Goal: Feedback & Contribution: Contribute content

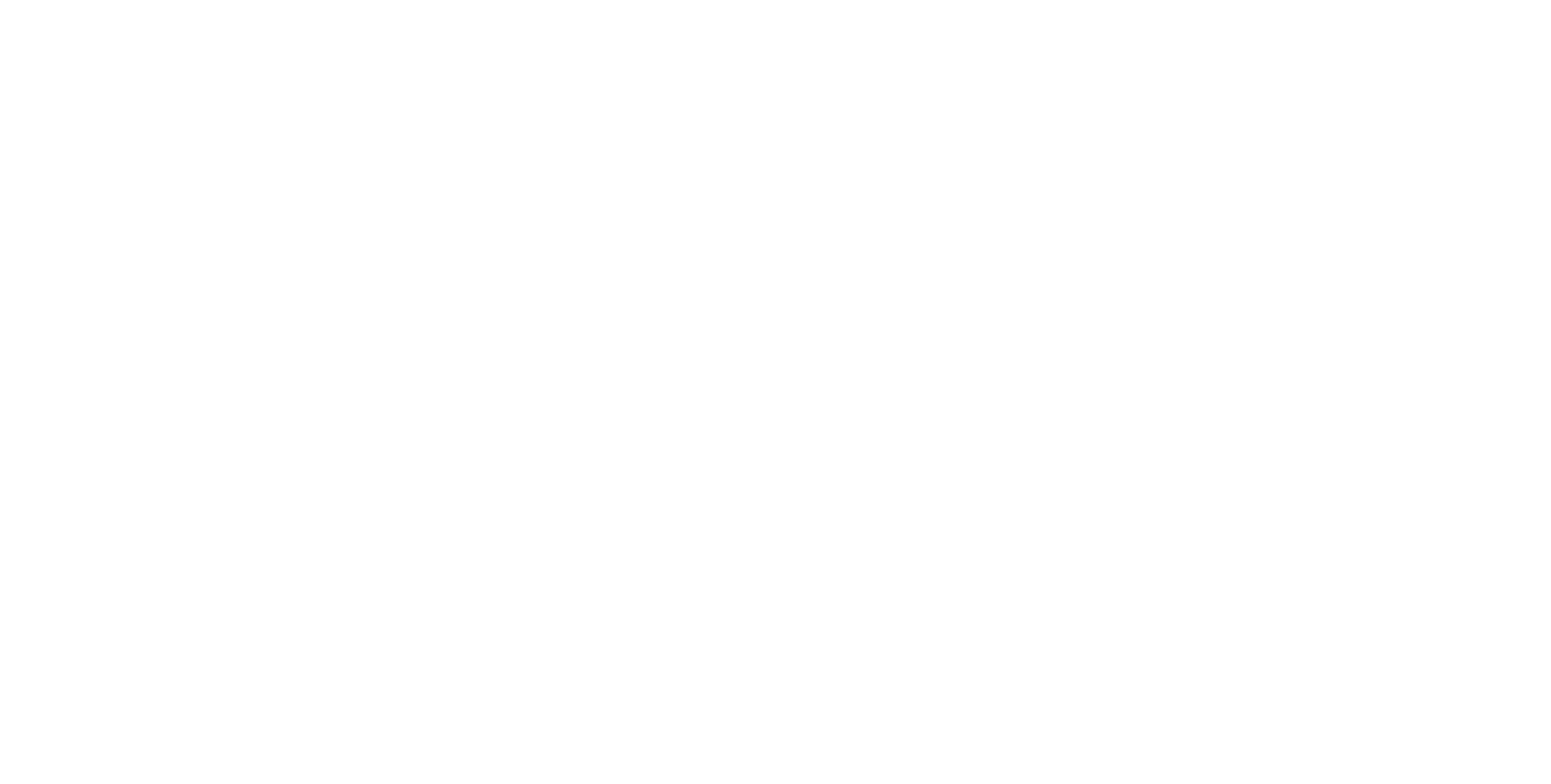
select select "**"
select select "*"
select select "****"
select select "**"
select select "*"
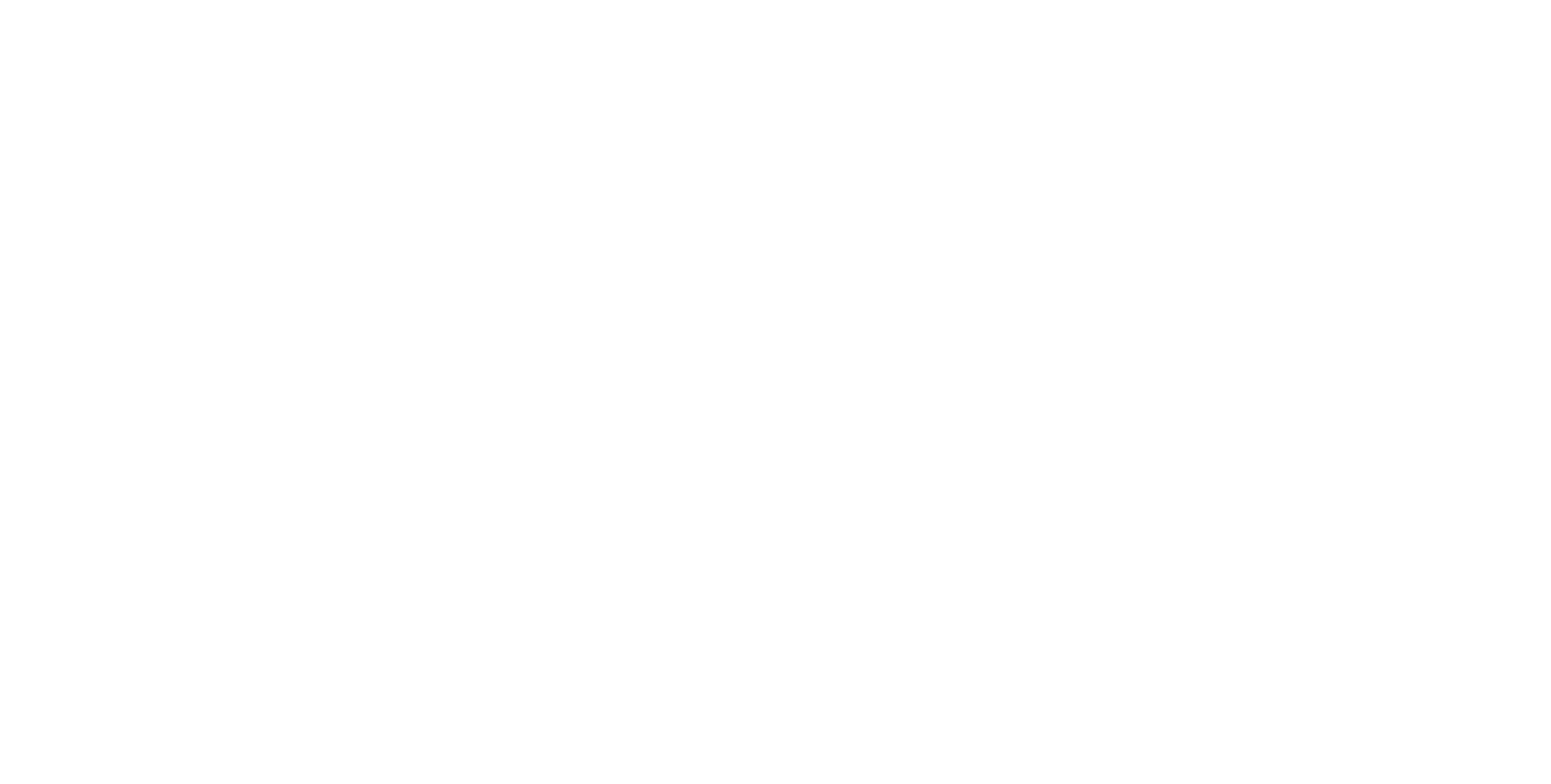
select select "****"
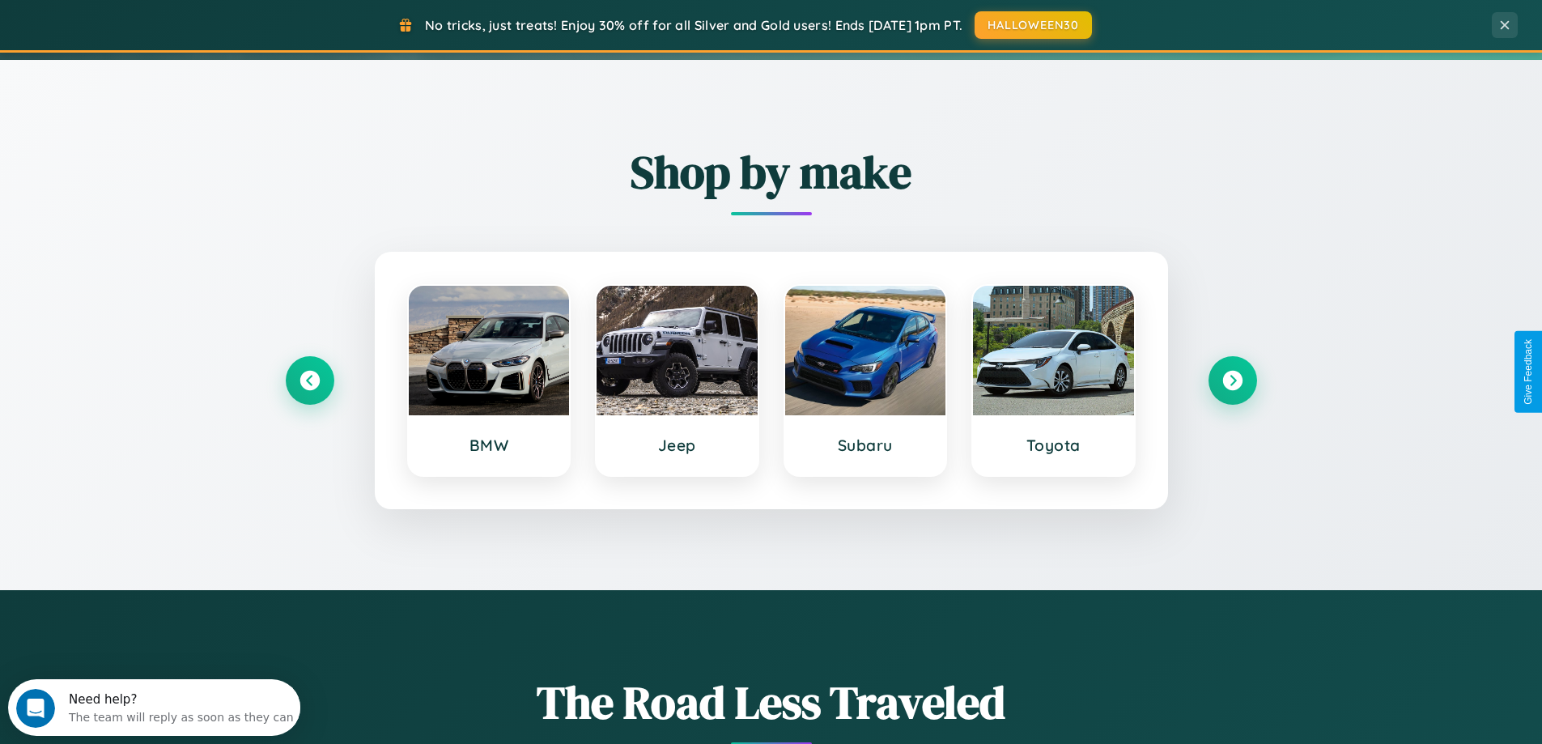
scroll to position [698, 0]
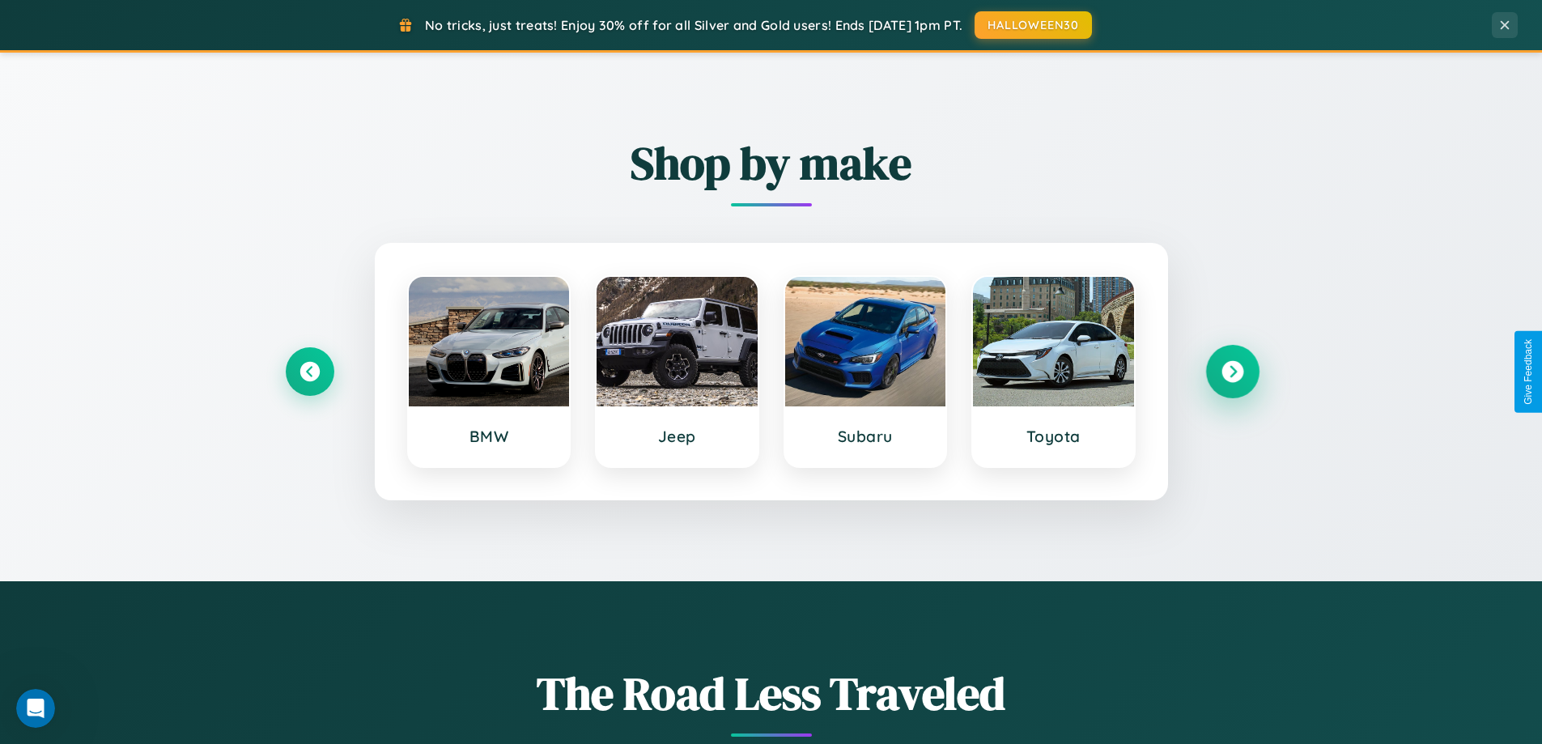
click at [1232, 371] on icon at bounding box center [1232, 372] width 22 height 22
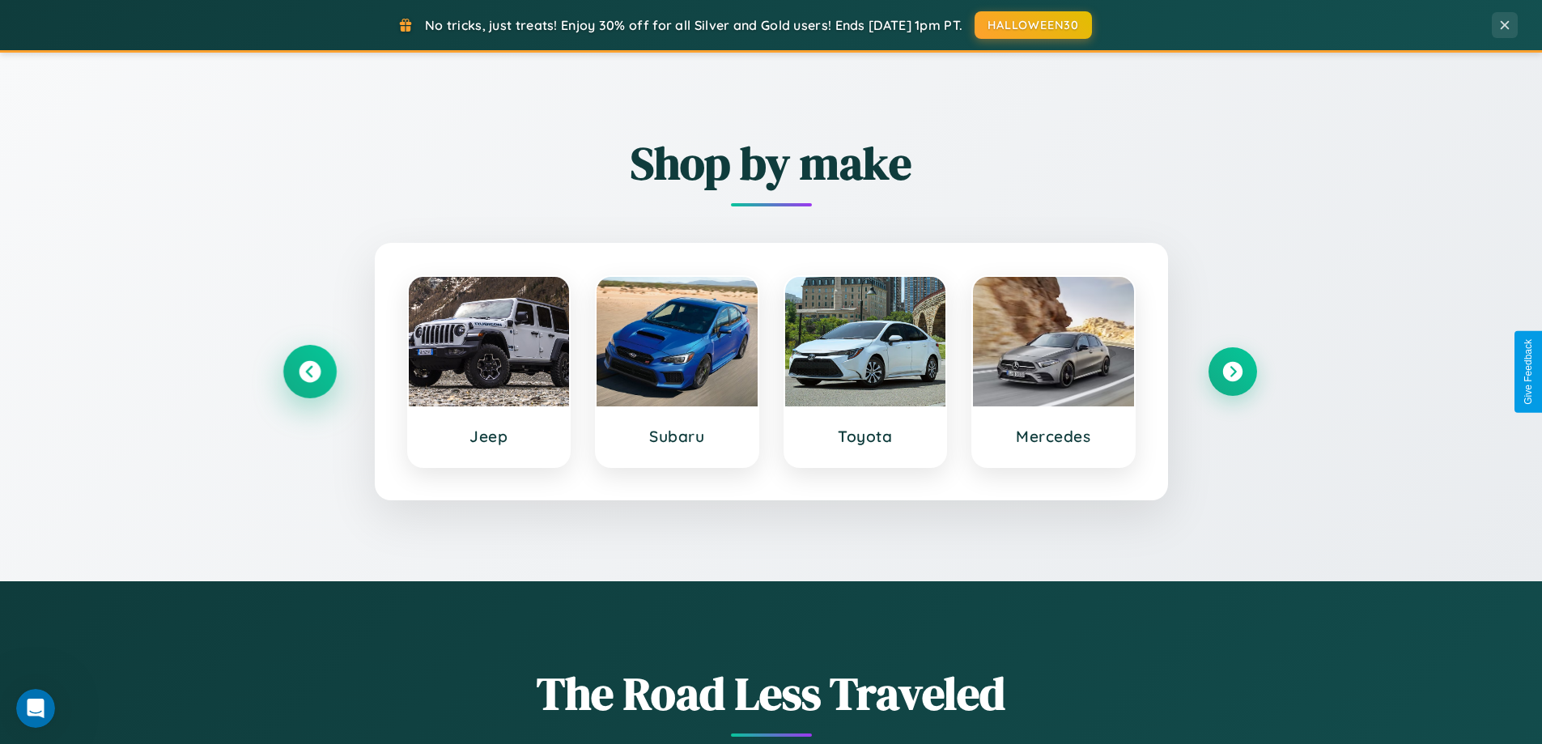
click at [309, 371] on icon at bounding box center [310, 372] width 22 height 22
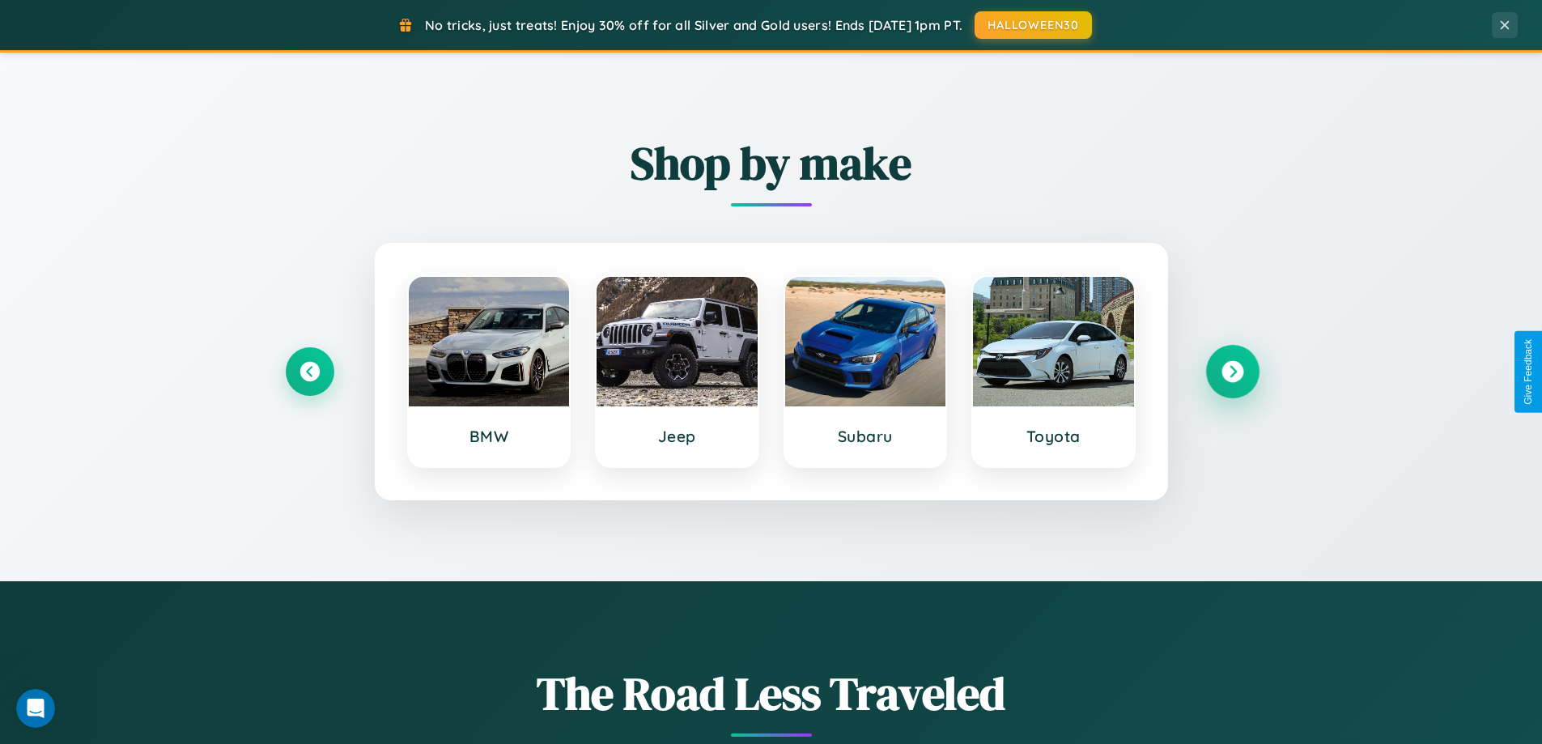
click at [1232, 371] on icon at bounding box center [1232, 372] width 22 height 22
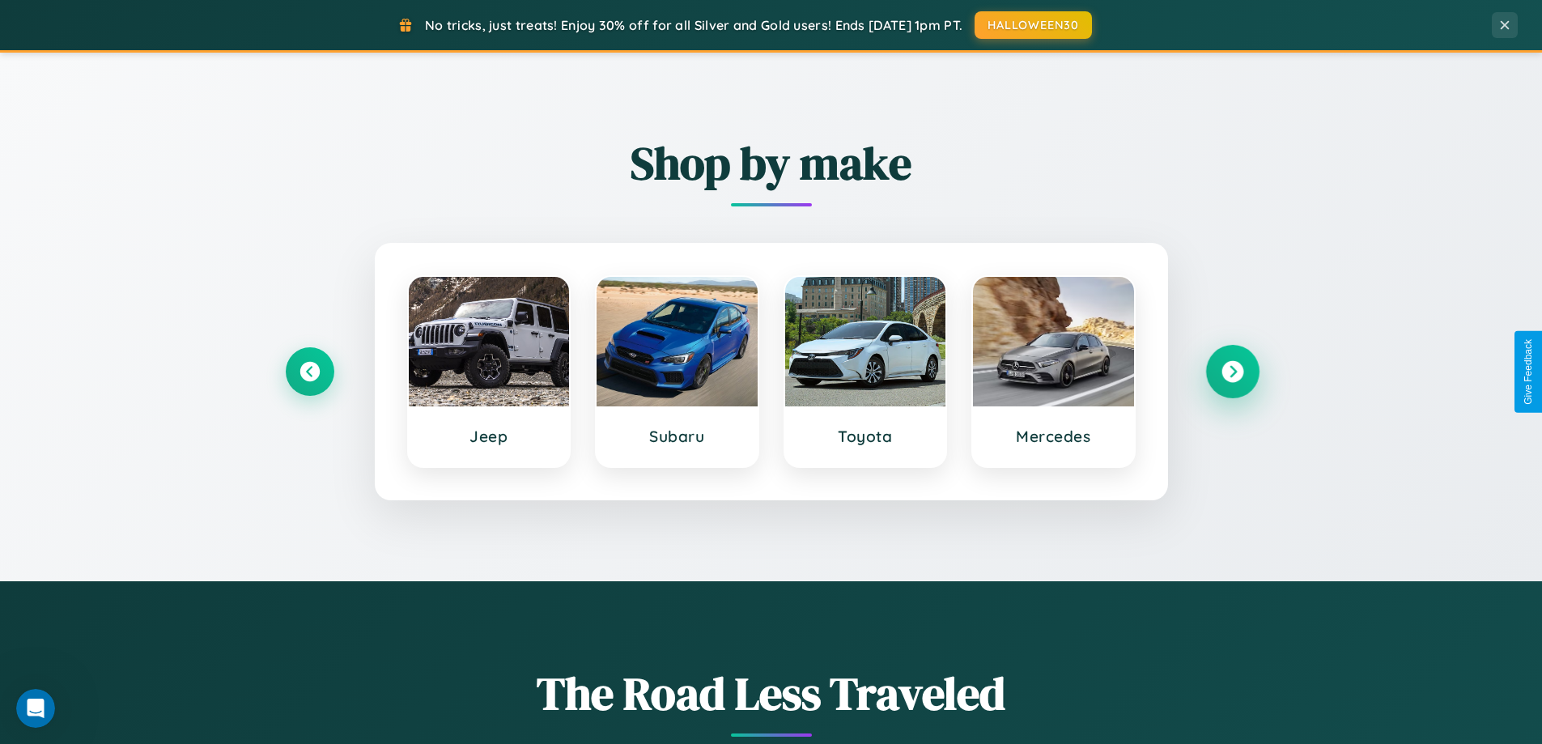
click at [1232, 371] on icon at bounding box center [1232, 372] width 22 height 22
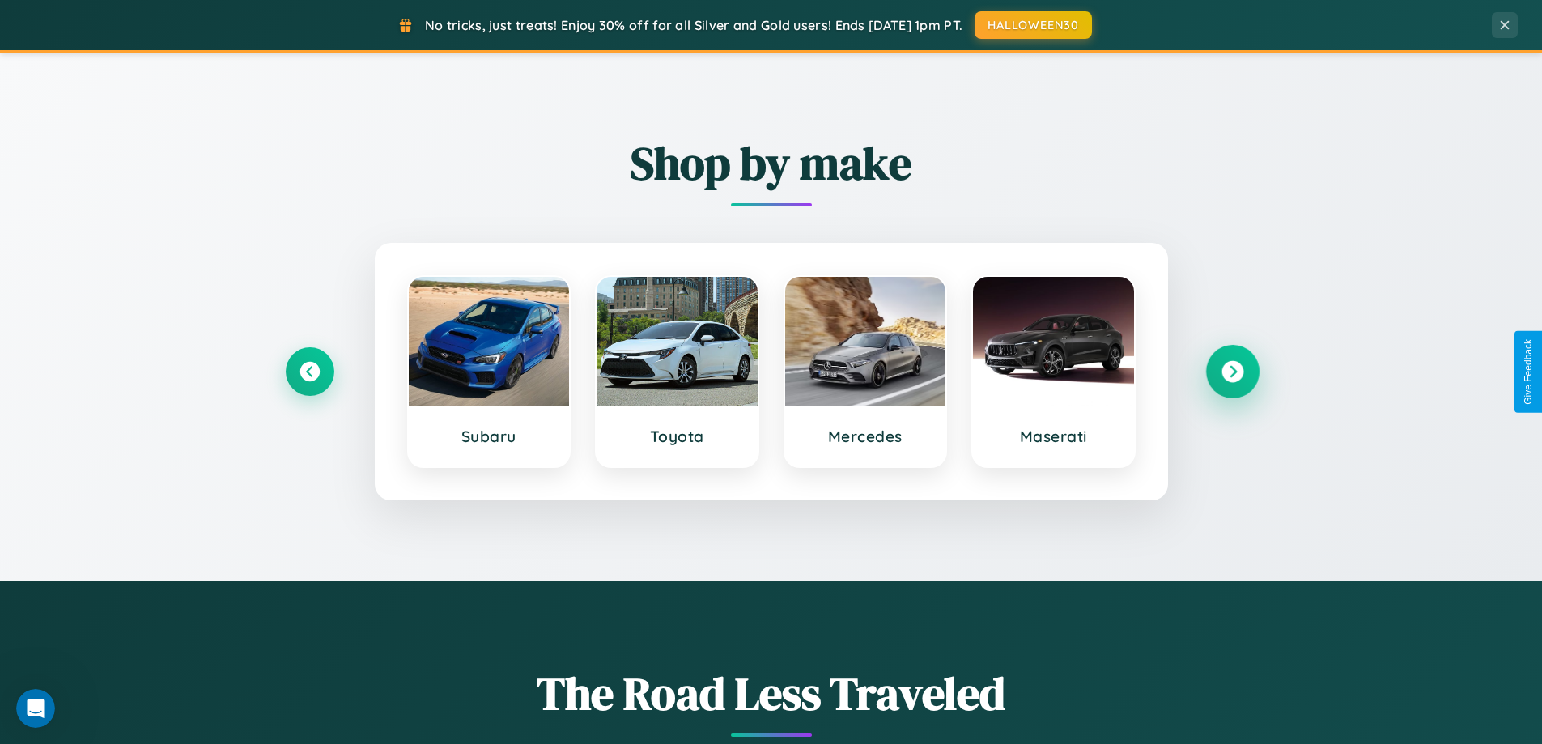
click at [1232, 371] on icon at bounding box center [1232, 372] width 22 height 22
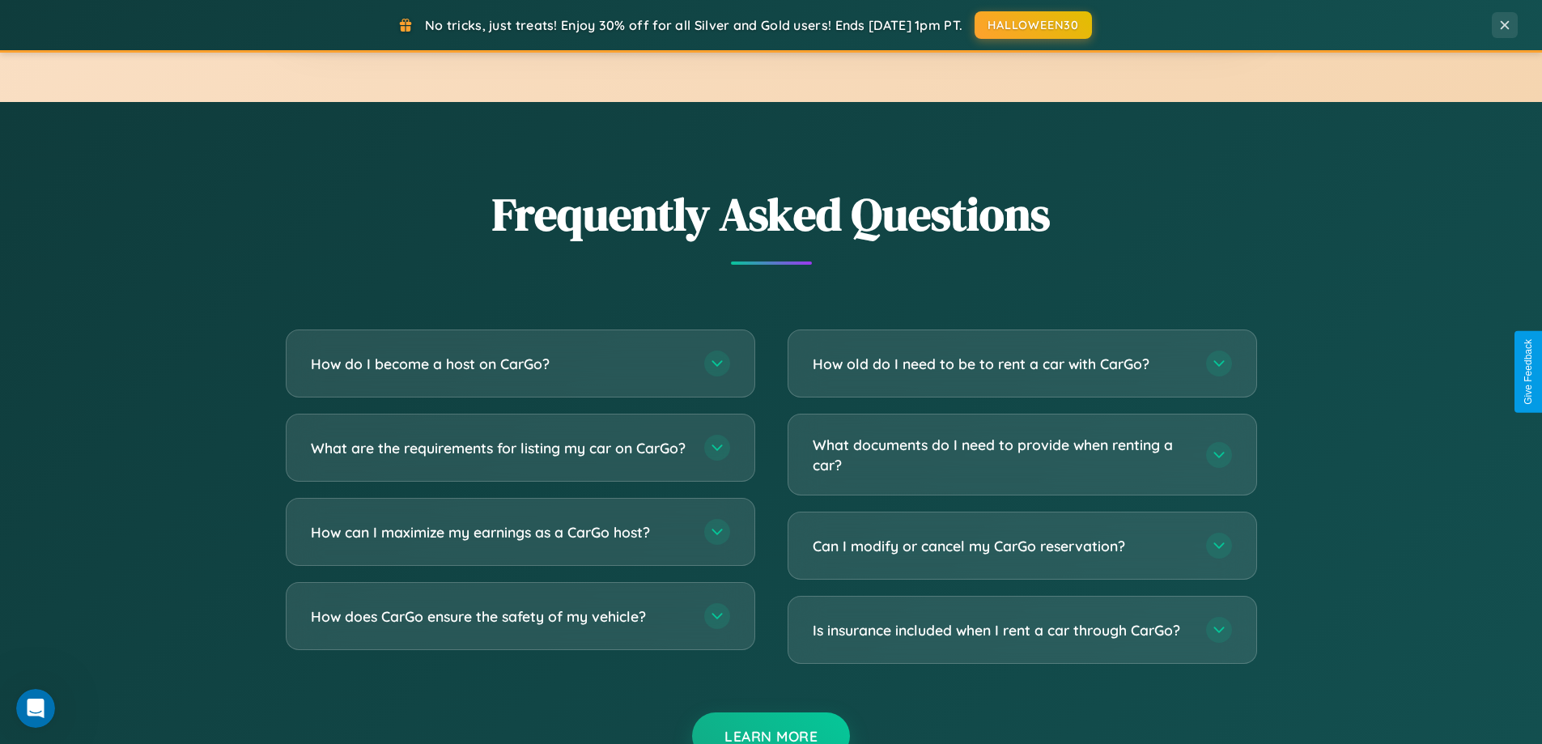
scroll to position [3114, 0]
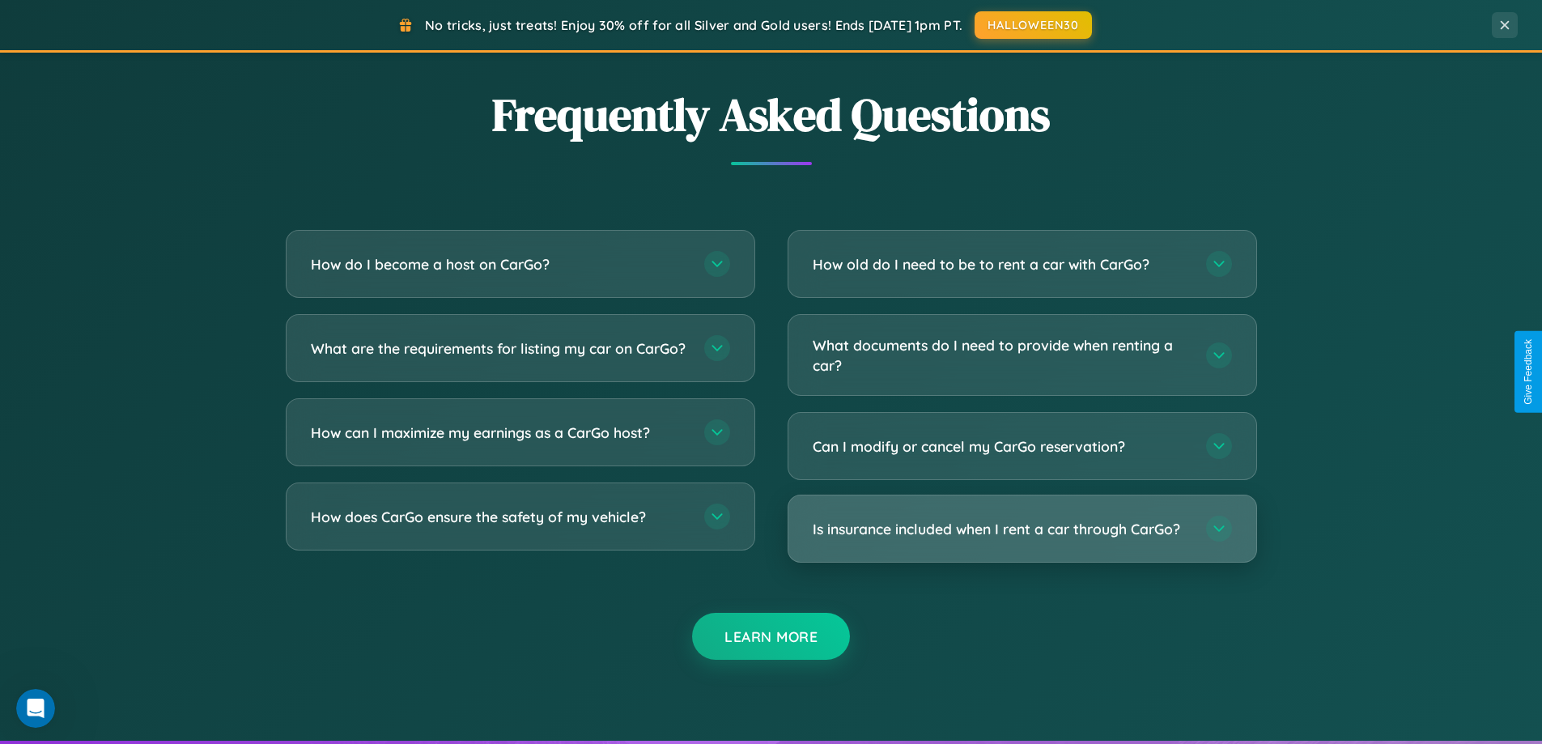
click at [1021, 528] on h3 "Is insurance included when I rent a car through CarGo?" at bounding box center [1000, 529] width 377 height 20
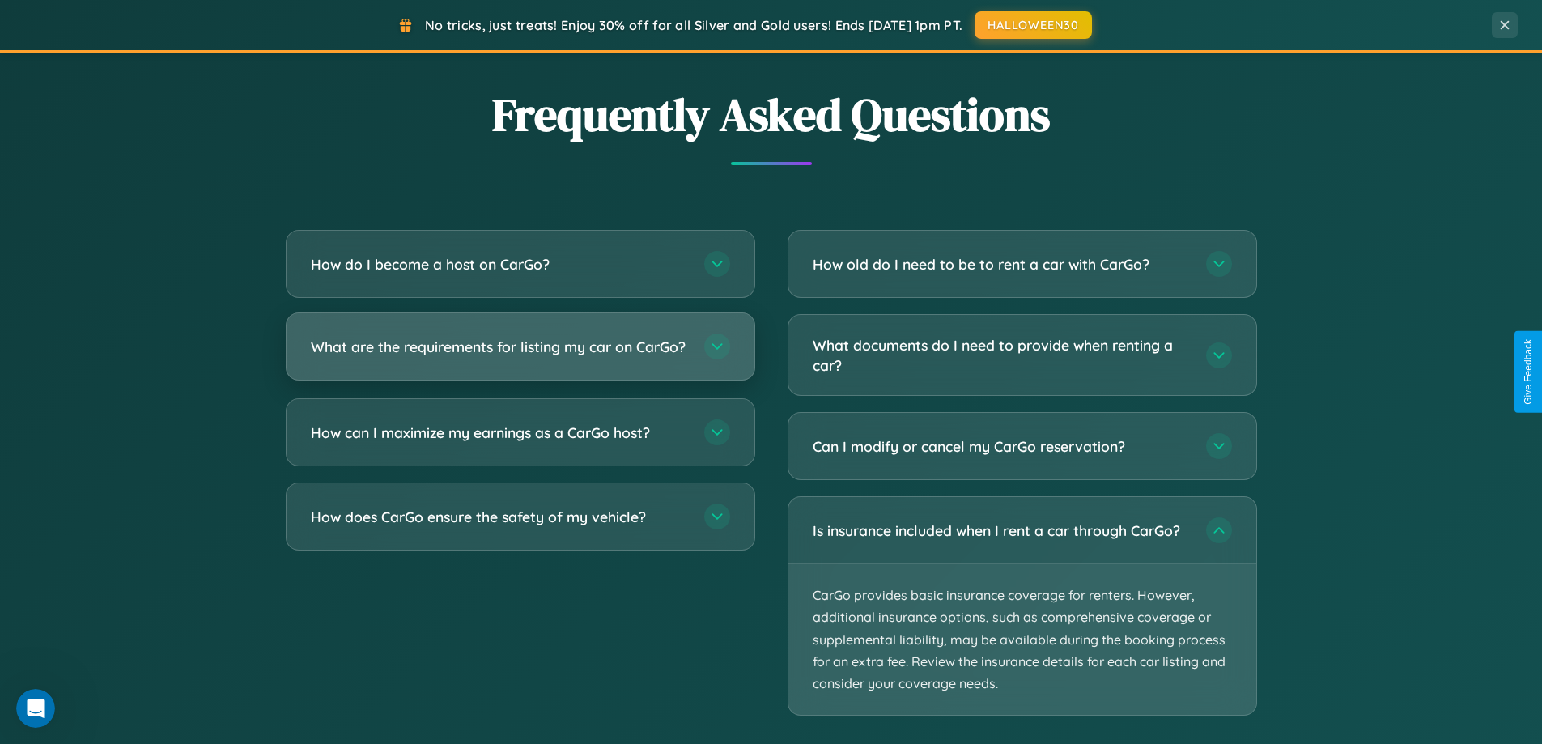
click at [520, 354] on h3 "What are the requirements for listing my car on CarGo?" at bounding box center [499, 347] width 377 height 20
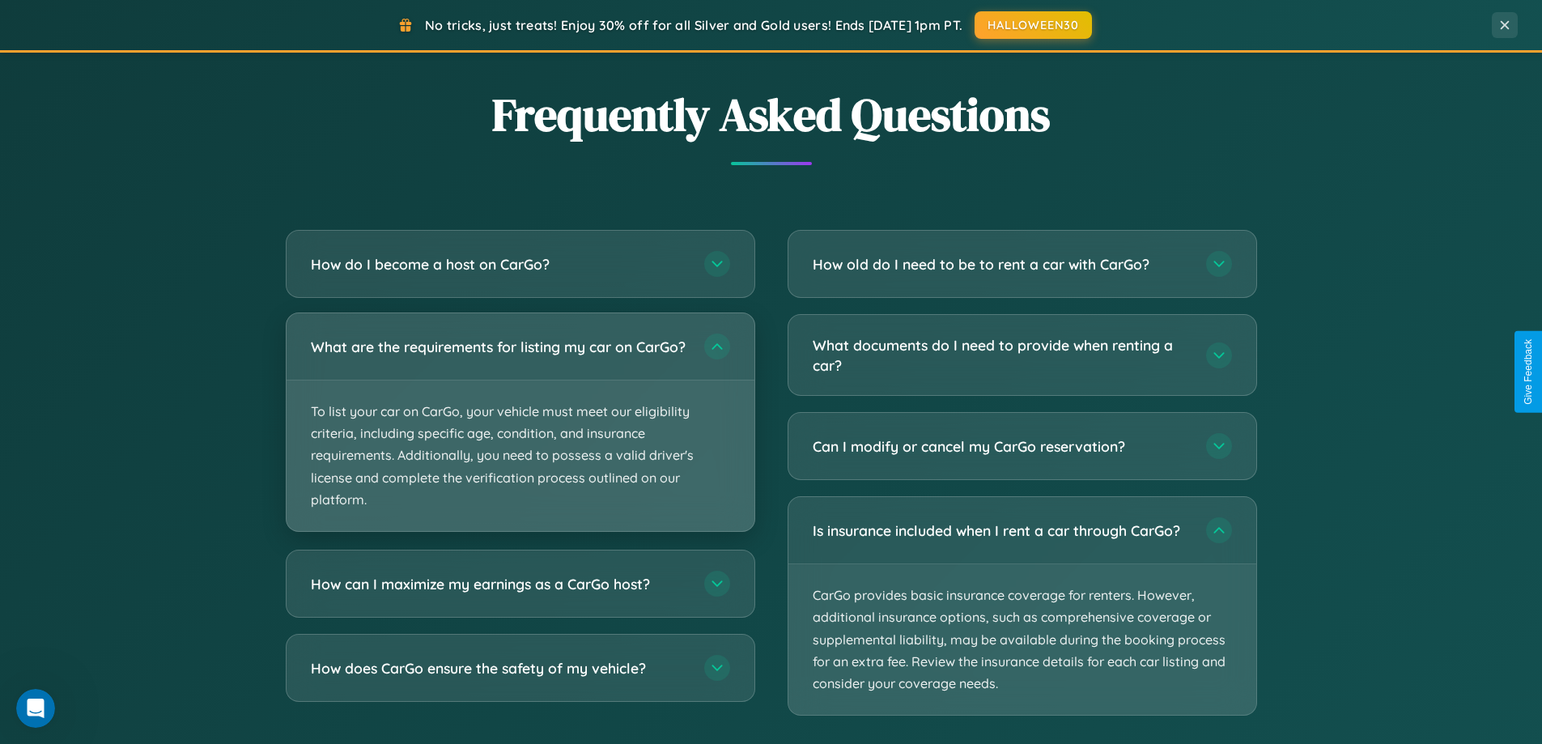
click at [520, 429] on p "To list your car on CarGo, your vehicle must meet our eligibility criteria, inc…" at bounding box center [520, 455] width 468 height 151
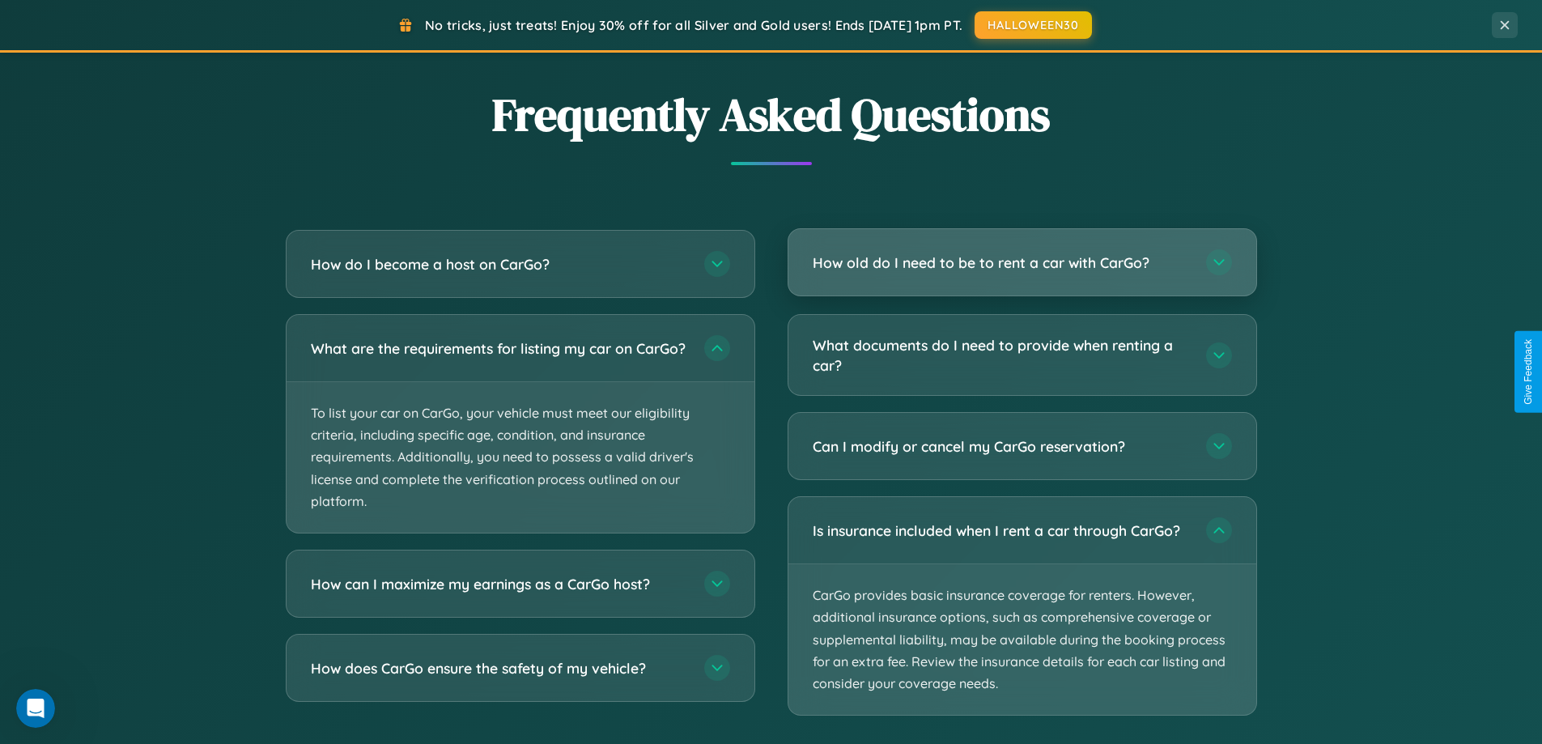
click at [1021, 263] on h3 "How old do I need to be to rent a car with CarGo?" at bounding box center [1000, 262] width 377 height 20
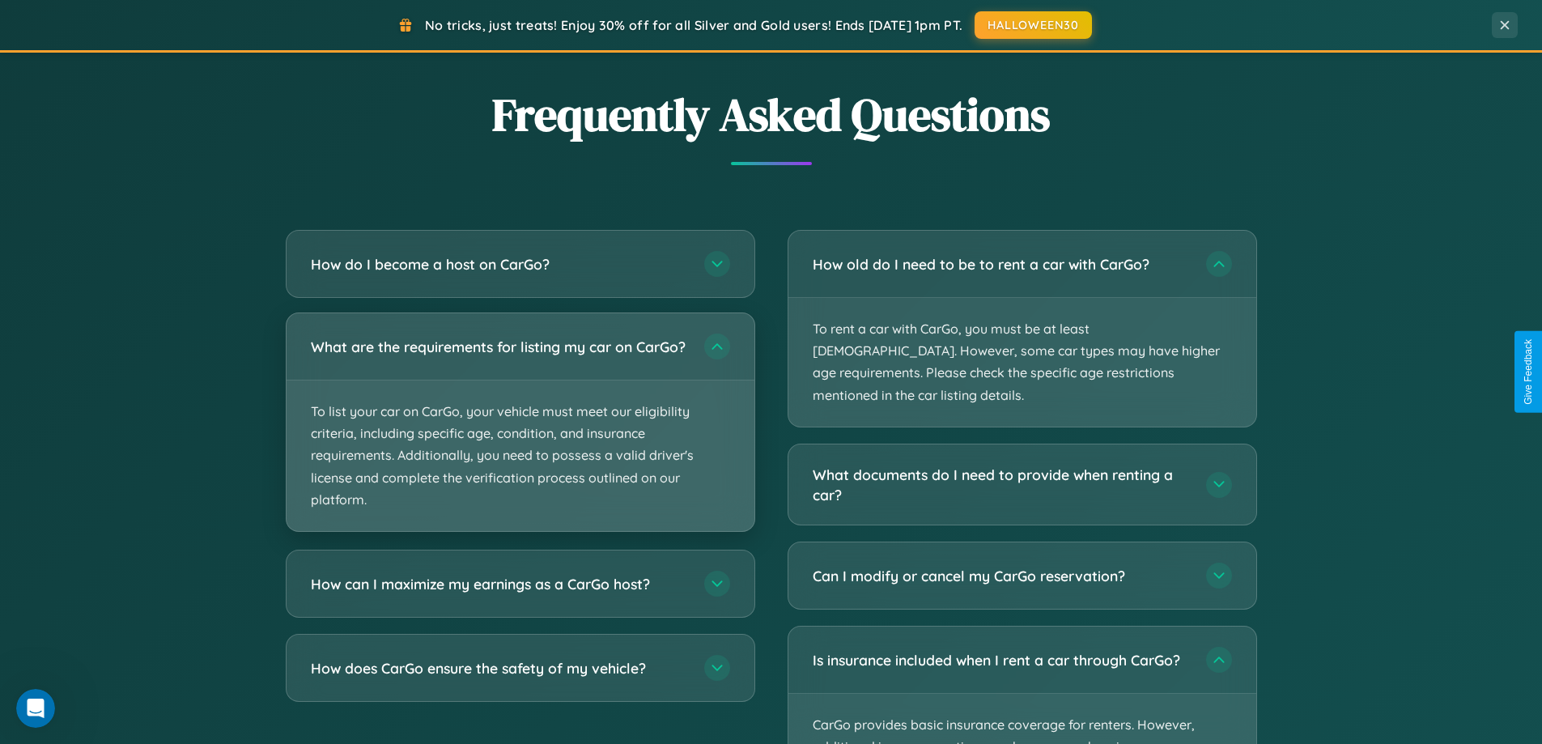
click at [520, 429] on p "To list your car on CarGo, your vehicle must meet our eligibility criteria, inc…" at bounding box center [520, 455] width 468 height 151
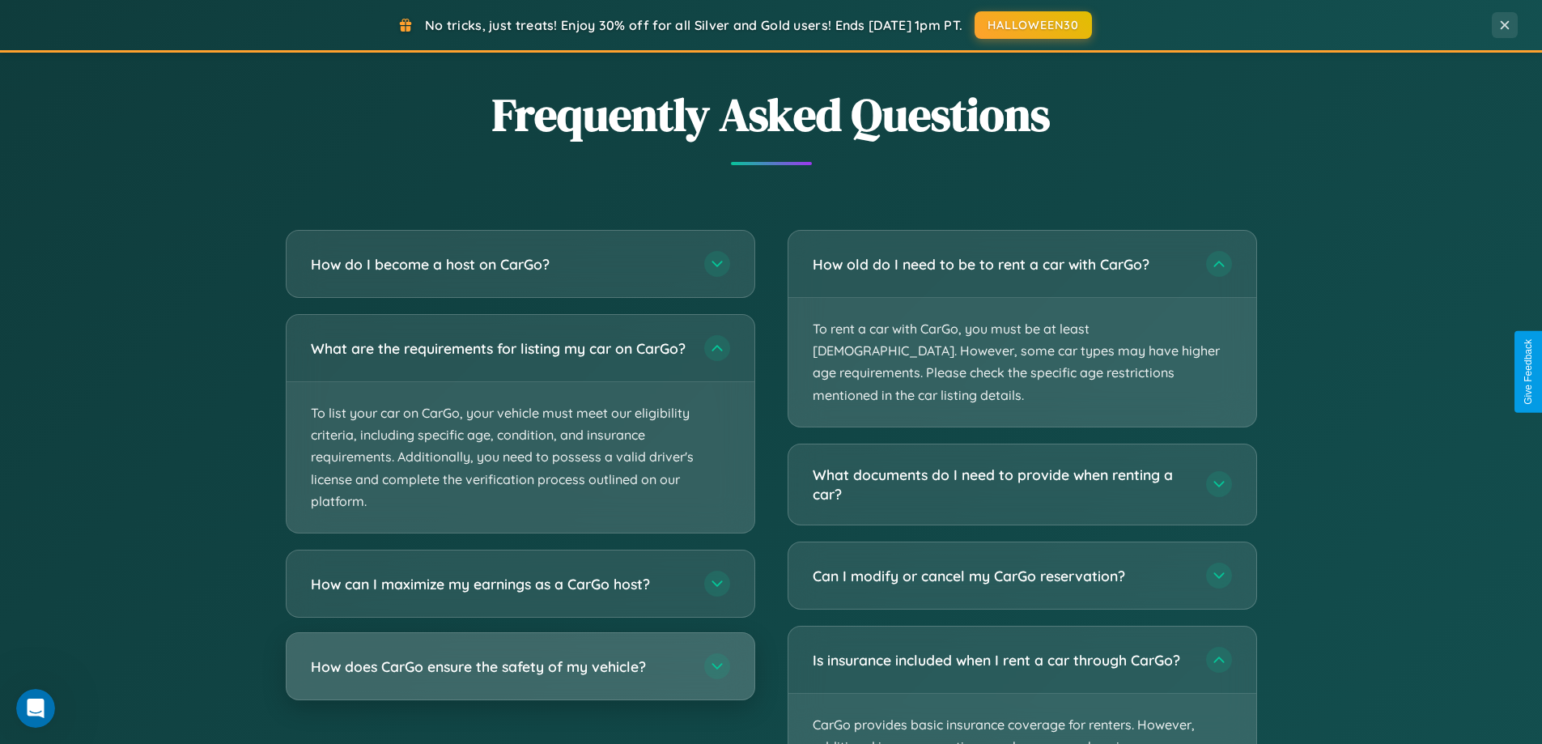
click at [520, 677] on h3 "How does CarGo ensure the safety of my vehicle?" at bounding box center [499, 666] width 377 height 20
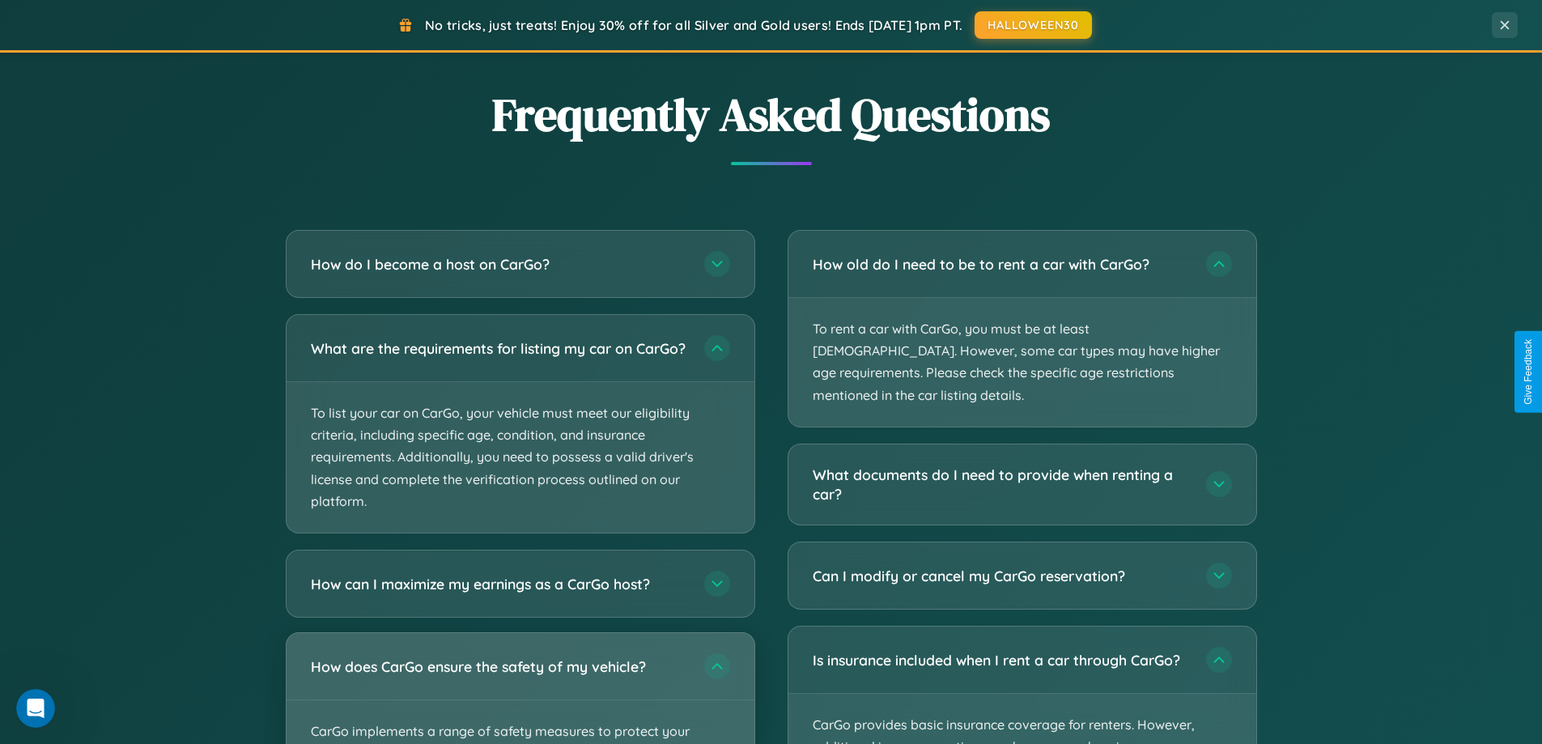
click at [520, 694] on div "How does CarGo ensure the safety of my vehicle?" at bounding box center [520, 666] width 468 height 66
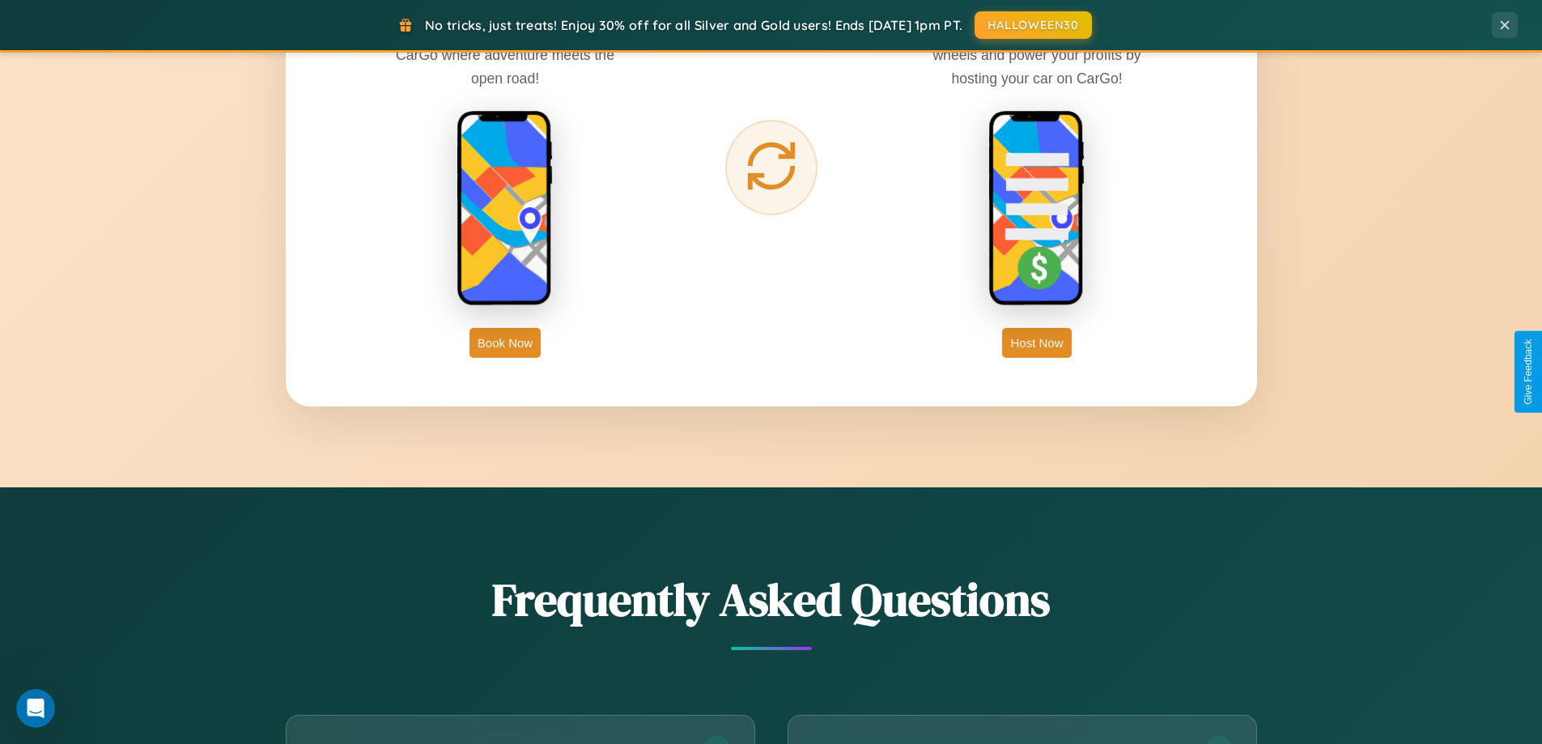
scroll to position [2600, 0]
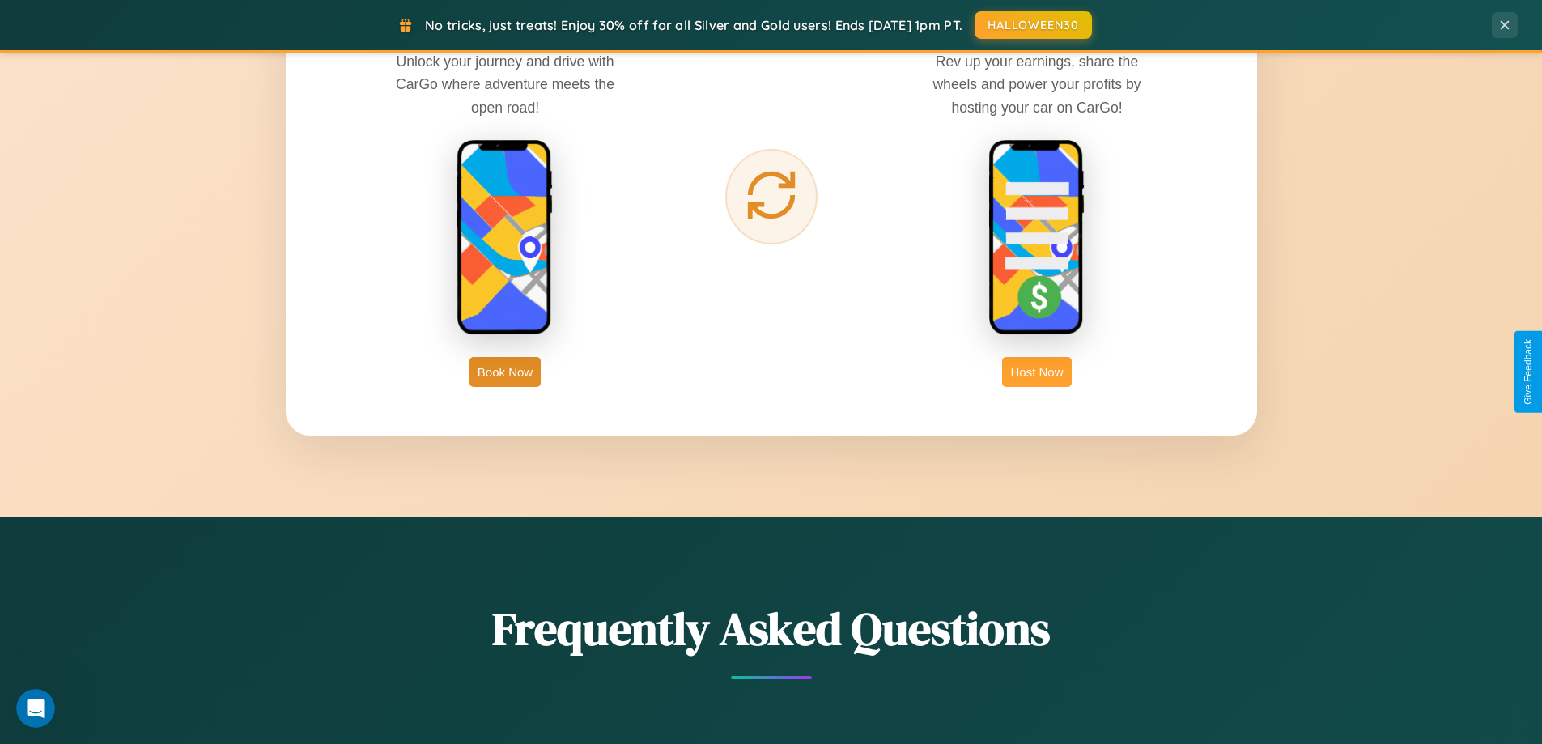
click at [1037, 371] on button "Host Now" at bounding box center [1036, 372] width 69 height 30
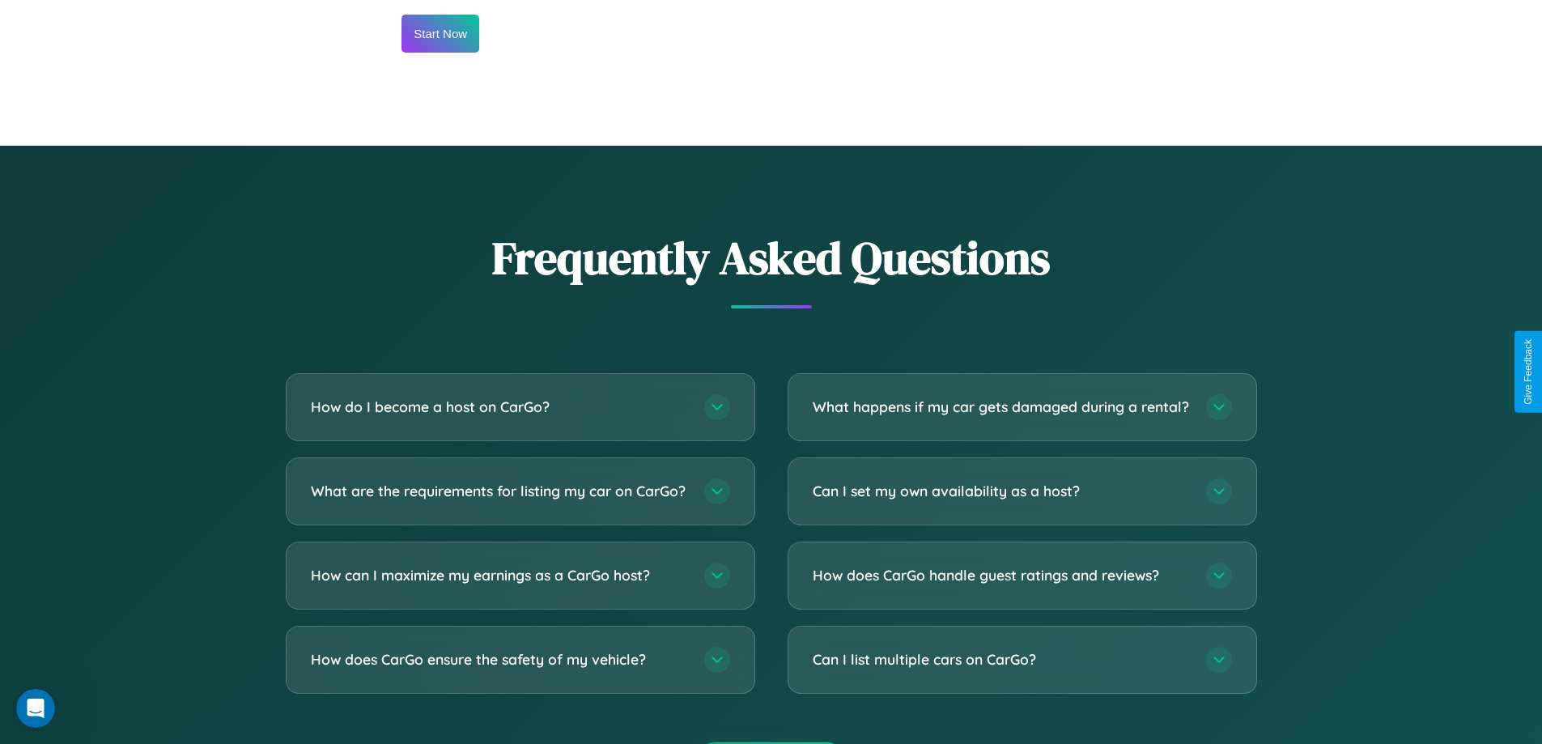
scroll to position [2187, 0]
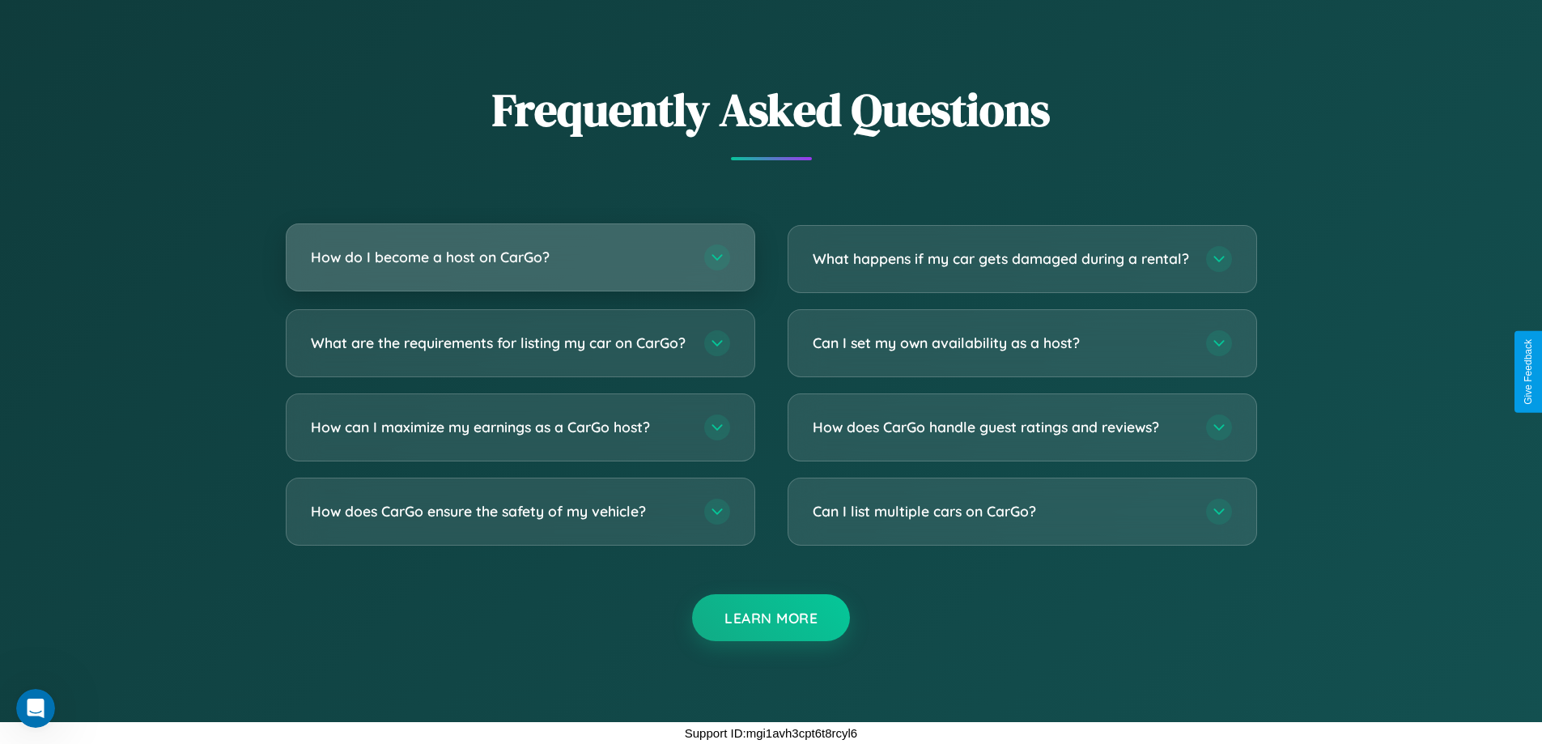
click at [520, 247] on h3 "How do I become a host on CarGo?" at bounding box center [499, 257] width 377 height 20
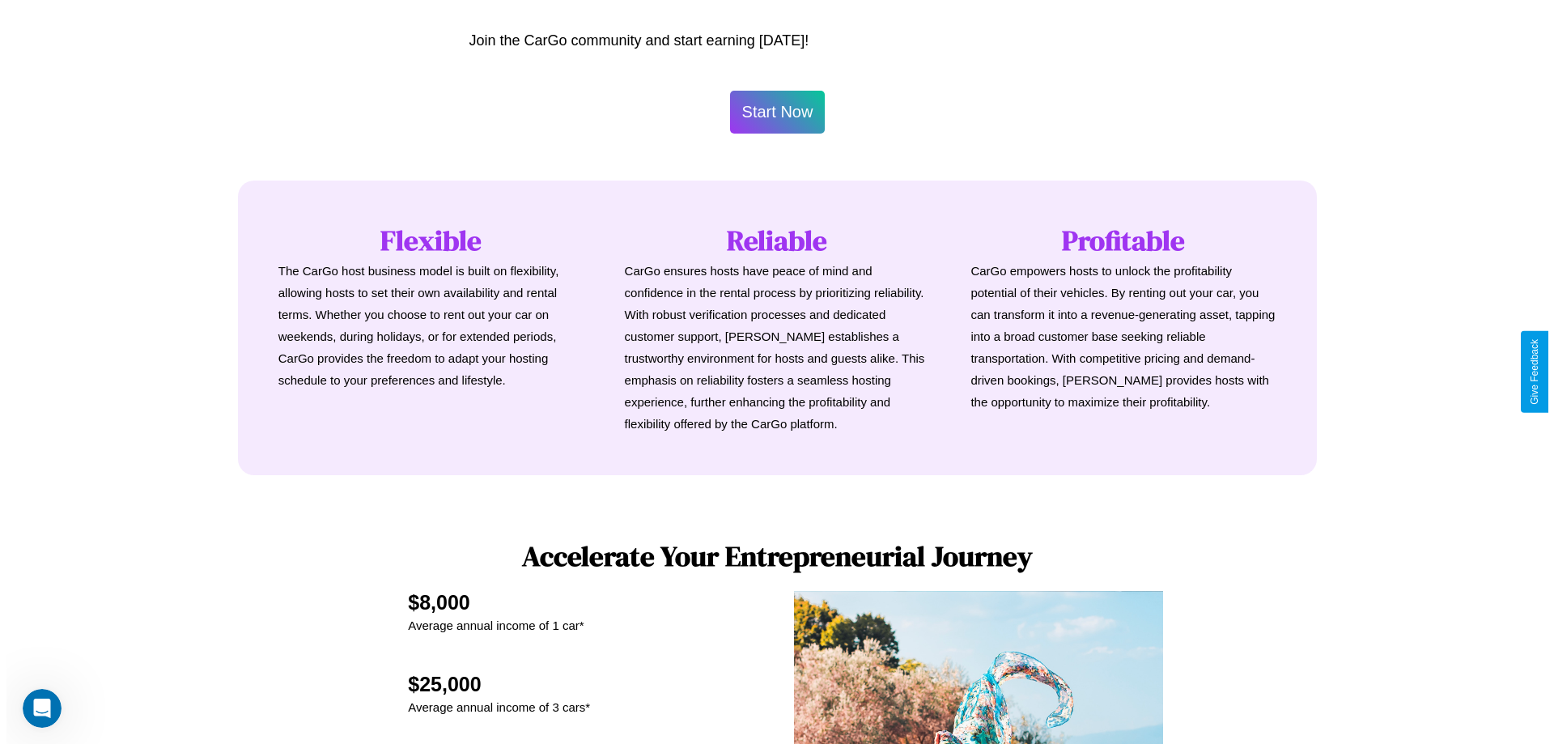
scroll to position [782, 0]
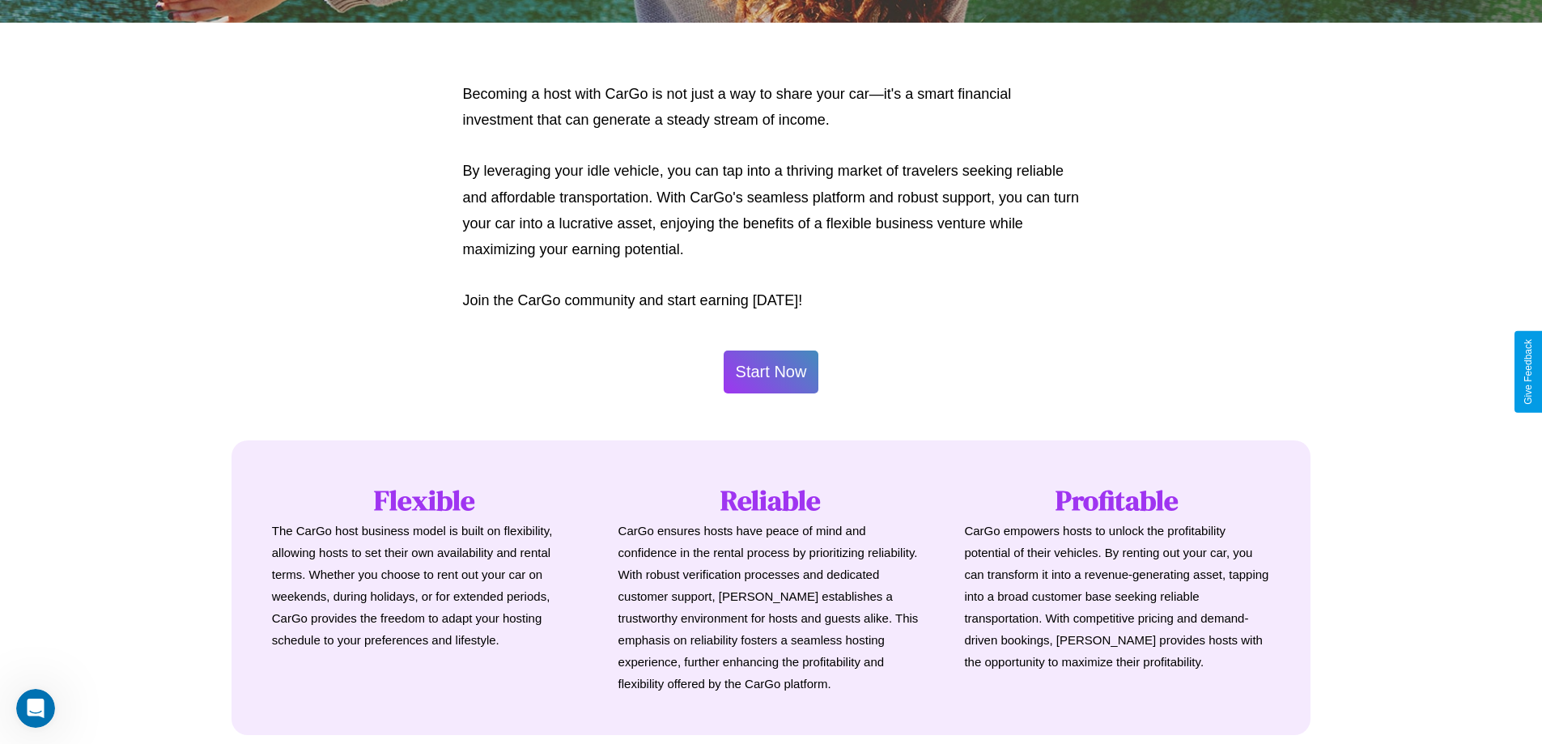
click at [770, 371] on button "Start Now" at bounding box center [770, 371] width 95 height 43
